Goal: Check status: Check status

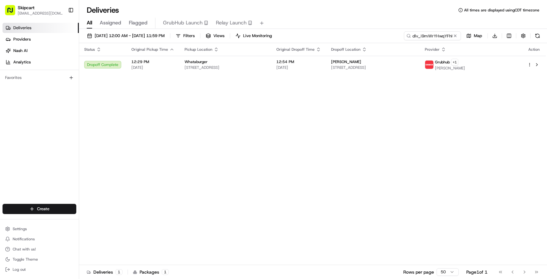
click at [30, 28] on span "Deliveries" at bounding box center [22, 28] width 18 height 6
click at [421, 35] on input "dlv_i9mWrYHwqYFhKpqpLHLxmt" at bounding box center [423, 35] width 76 height 9
paste input "job_3tSKTcDZSLk8GZSKvtZEid"
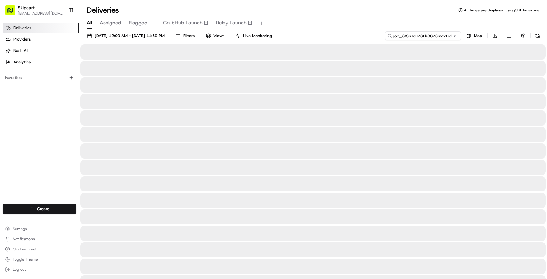
type input "job_3tSKTcDZSLk8GZSKvtZEid"
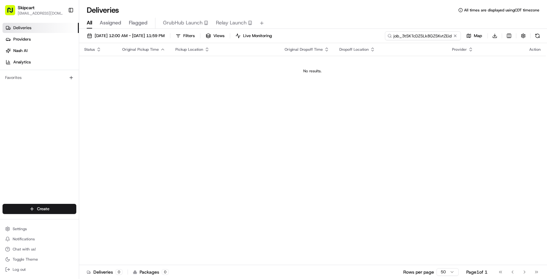
click at [400, 37] on input "job_3tSKTcDZSLk8GZSKvtZEid" at bounding box center [423, 35] width 76 height 9
click at [436, 35] on input "job_3tSKTcDZSLk8GZSKvtZEid" at bounding box center [423, 35] width 76 height 9
click at [165, 34] on span "08/20/2025 12:00 AM - 08/20/2025 11:59 PM" at bounding box center [130, 36] width 70 height 6
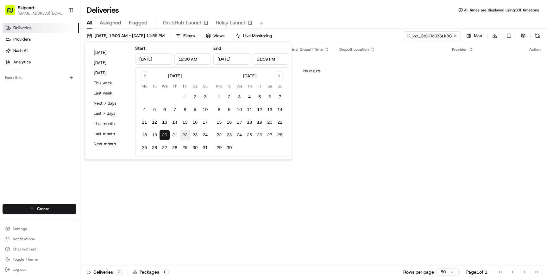
click at [186, 134] on button "22" at bounding box center [185, 135] width 10 height 10
type input "Aug 22, 2025"
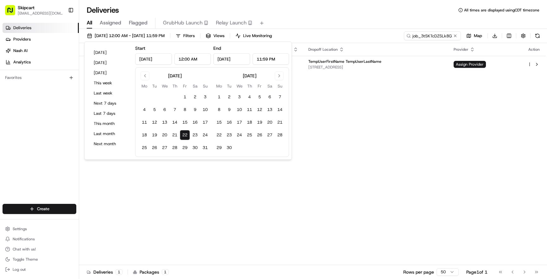
click at [327, 13] on div "Deliveries All times are displayed using CDT timezone" at bounding box center [313, 10] width 468 height 10
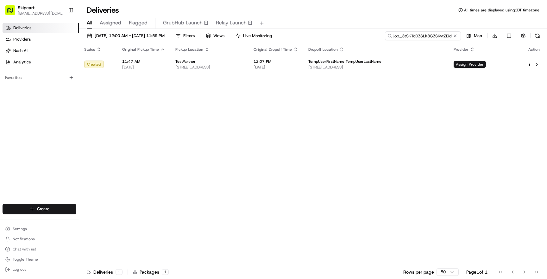
click at [431, 36] on input "job_3tSKTcDZSLk8GZSKvtZEid" at bounding box center [423, 35] width 76 height 9
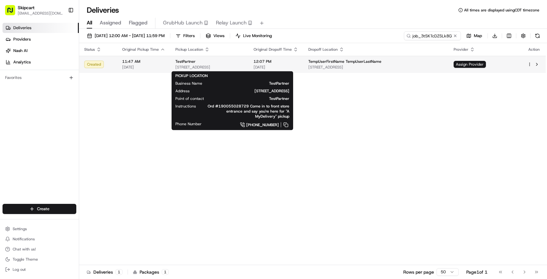
click at [226, 67] on span "[STREET_ADDRESS]" at bounding box center [209, 67] width 68 height 5
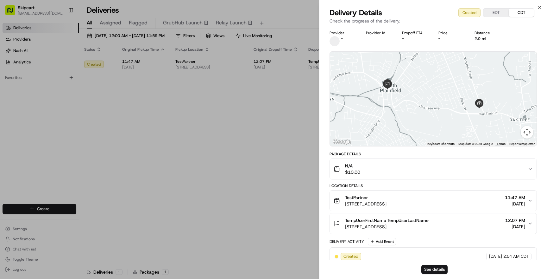
scroll to position [10, 0]
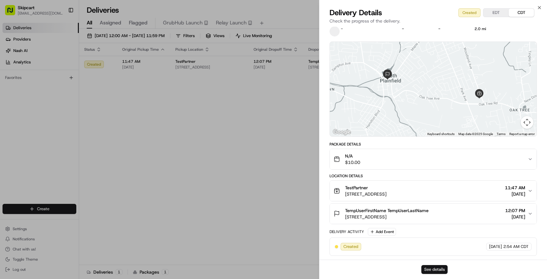
click at [433, 270] on button "See details" at bounding box center [435, 269] width 26 height 9
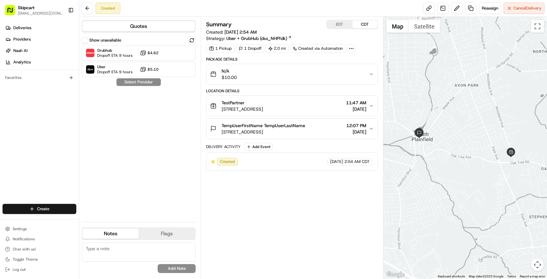
click at [261, 102] on div "TestPartner" at bounding box center [242, 102] width 41 height 6
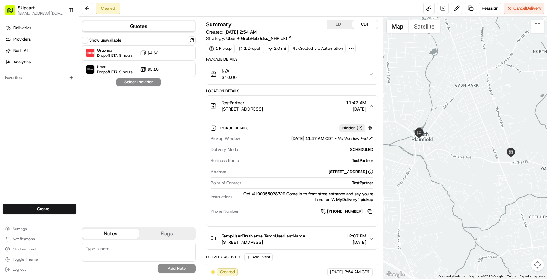
click at [261, 102] on div "TestPartner" at bounding box center [242, 102] width 41 height 6
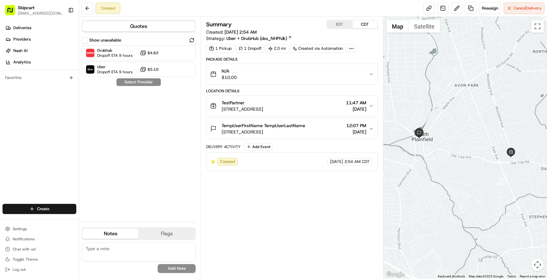
click at [265, 125] on span "TempUserFirstName TempUserLastName" at bounding box center [264, 125] width 84 height 6
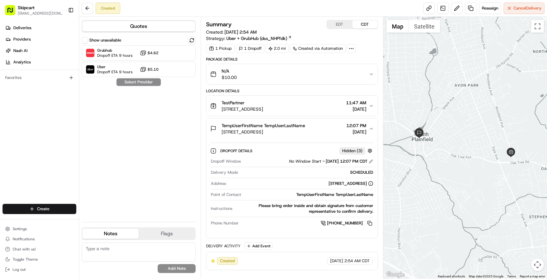
click at [265, 125] on span "TempUserFirstName TempUserLastName" at bounding box center [264, 125] width 84 height 6
